Goal: Check status: Check status

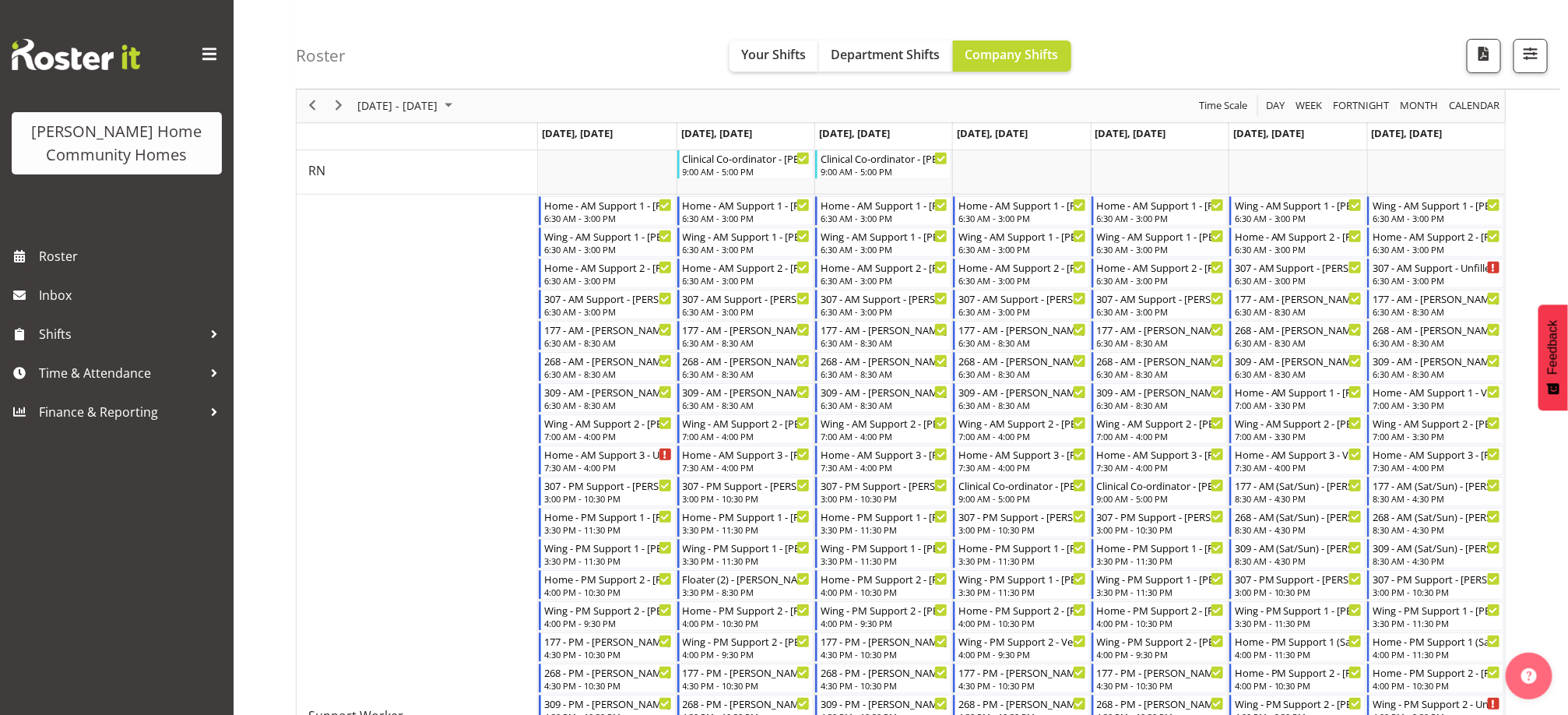
scroll to position [237, 0]
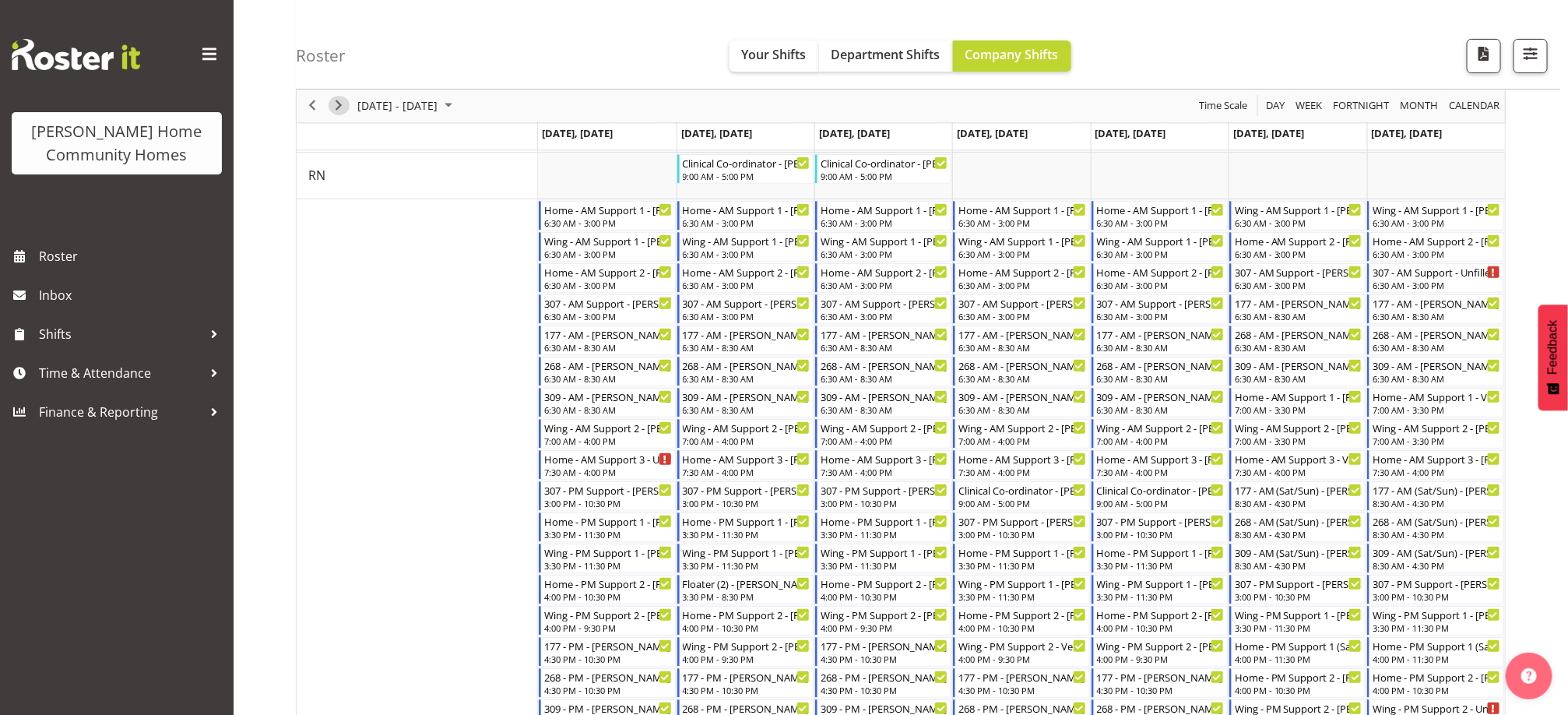
click at [330, 106] on span "Next" at bounding box center [338, 107] width 19 height 20
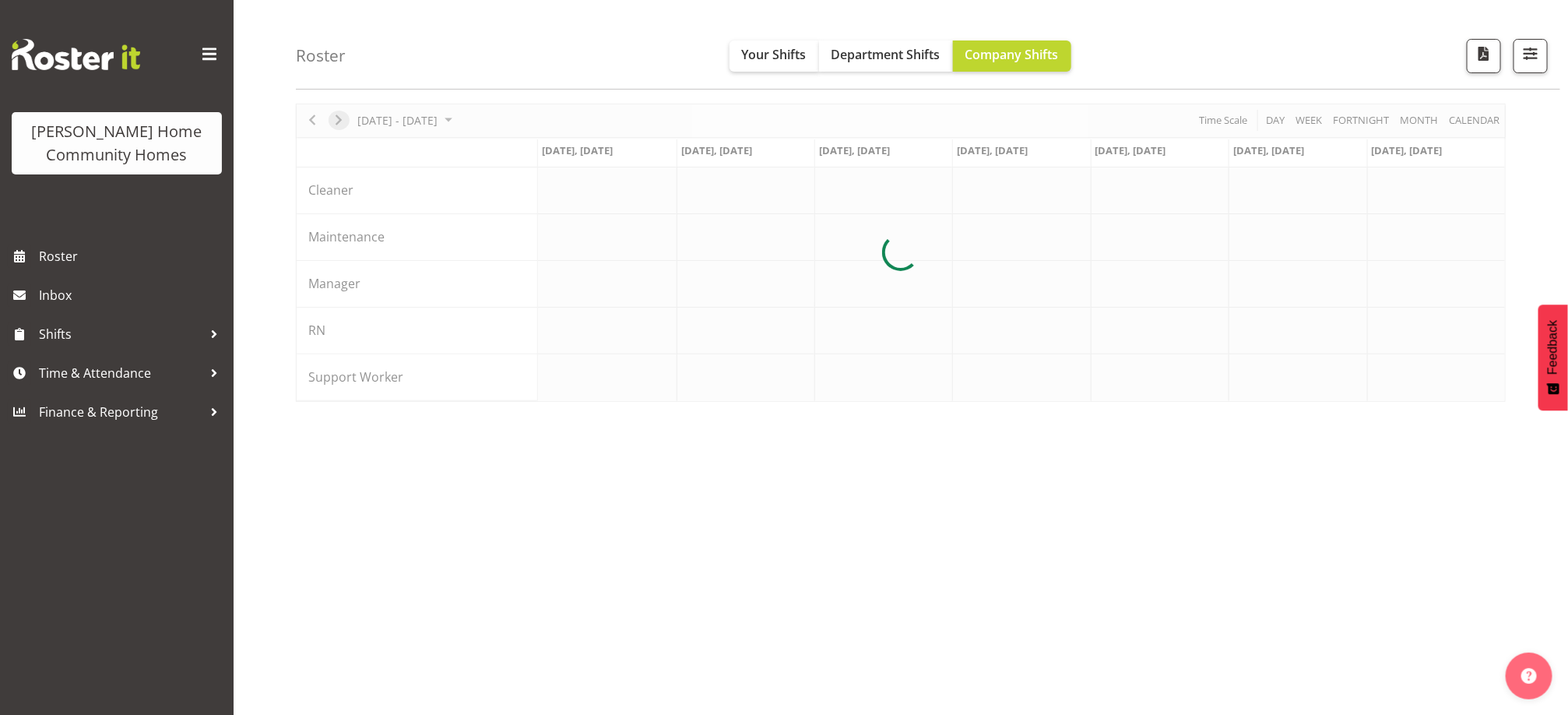
scroll to position [52, 0]
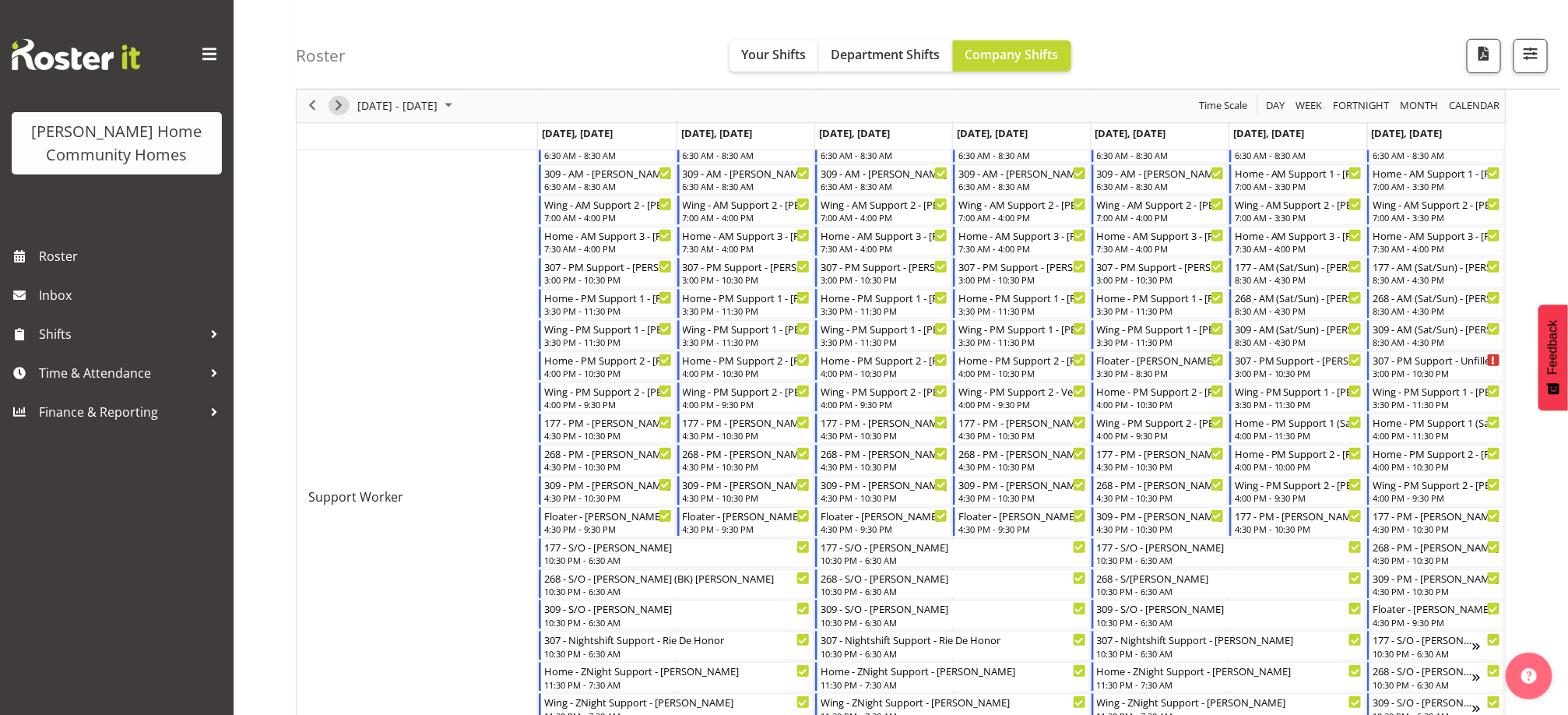
scroll to position [461, 0]
click at [348, 111] on div "next period" at bounding box center [339, 106] width 27 height 33
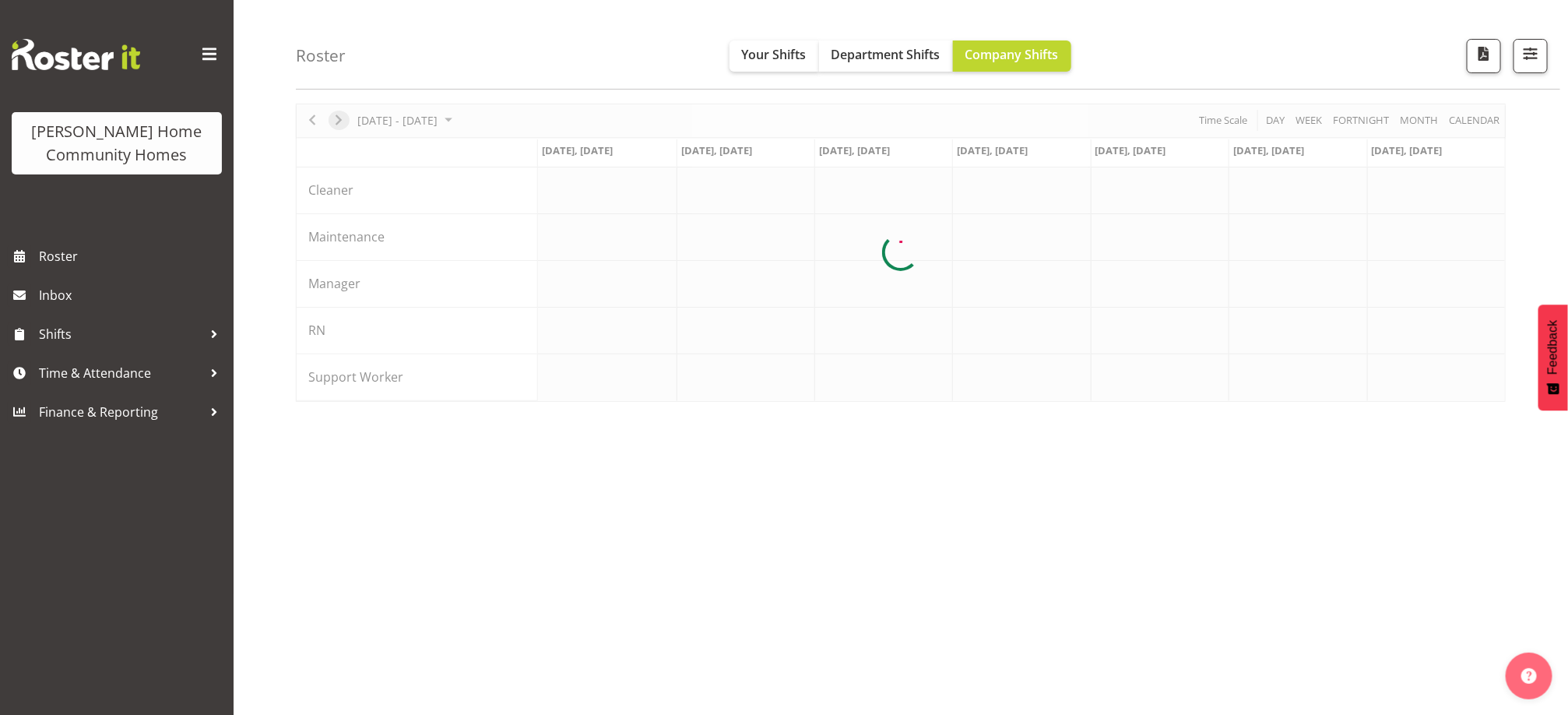
scroll to position [52, 0]
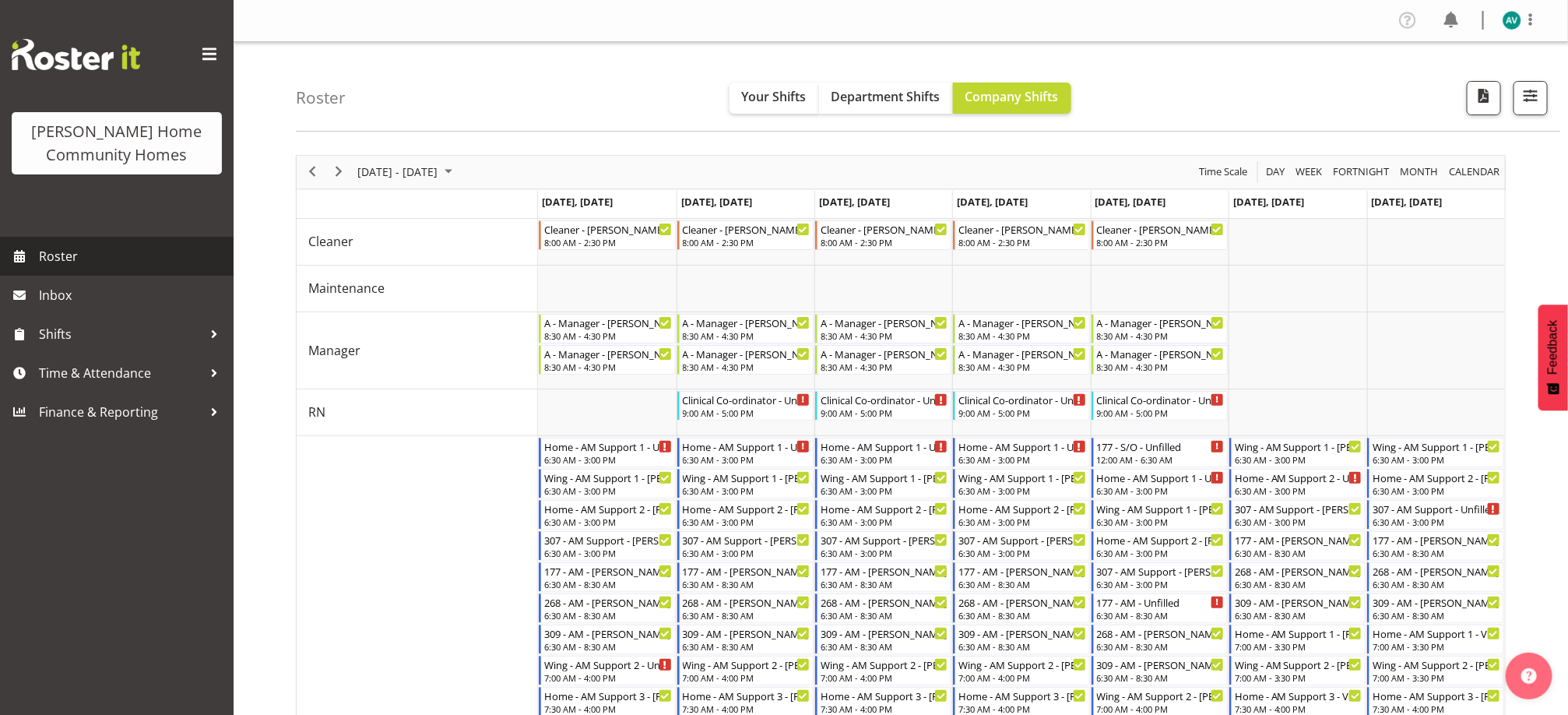
click at [75, 252] on span "Roster" at bounding box center [132, 256] width 186 height 23
